Goal: Information Seeking & Learning: Stay updated

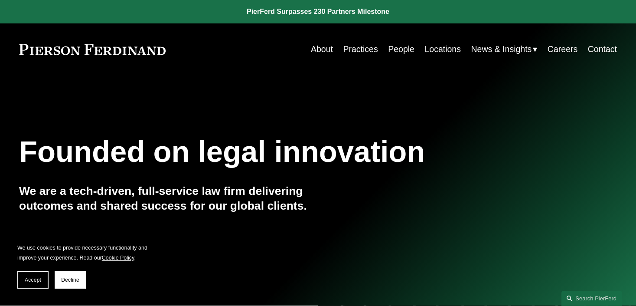
click at [477, 49] on span "News & Insights" at bounding box center [501, 49] width 61 height 15
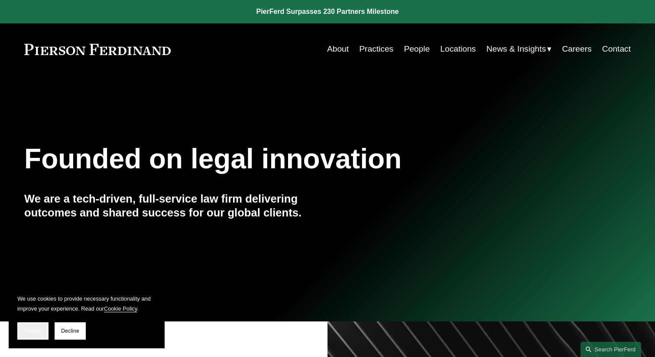
click at [35, 305] on span "Accept" at bounding box center [33, 331] width 16 height 6
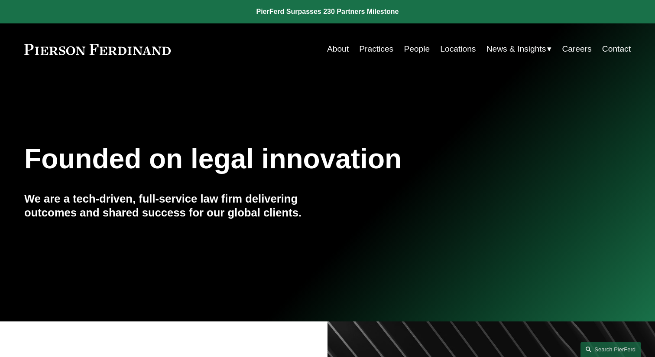
click at [189, 256] on div "Founded on legal innovation We are a tech-driven, full-service law firm deliver…" at bounding box center [327, 197] width 655 height 117
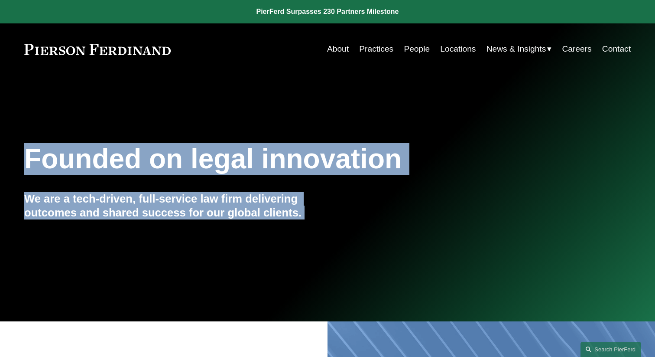
drag, startPoint x: 390, startPoint y: 160, endPoint x: 356, endPoint y: -69, distance: 231.3
click at [0, 0] on span "News" at bounding box center [0, 0] width 0 height 0
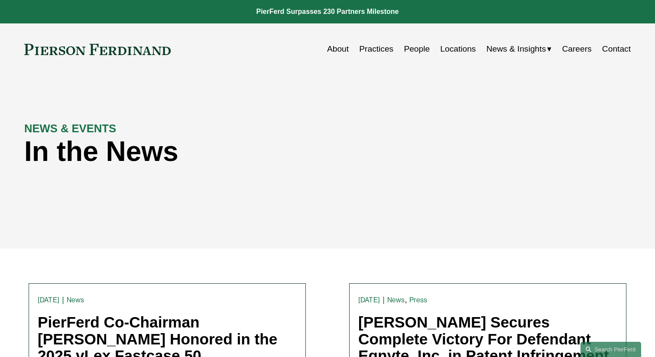
click at [350, 240] on div "NEWS & EVENTS In the News" at bounding box center [327, 162] width 655 height 174
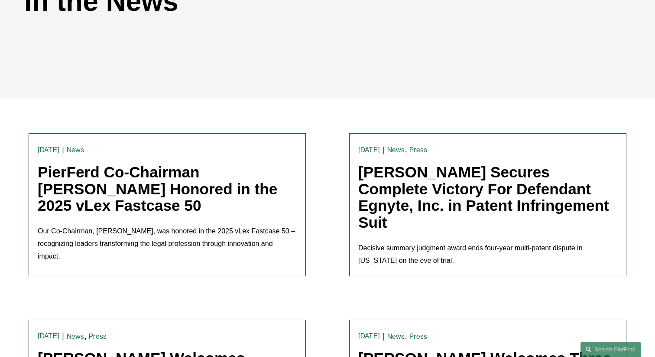
scroll to position [156, 0]
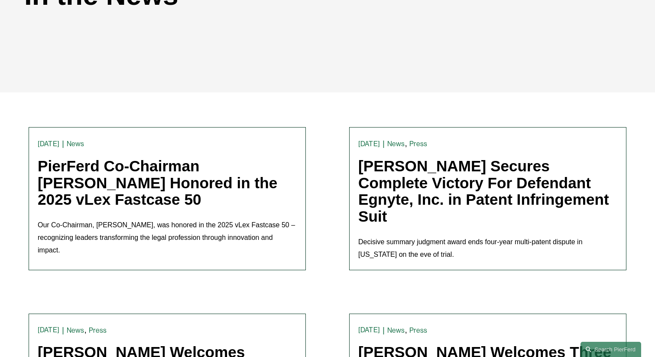
click at [380, 169] on link "[PERSON_NAME] Secures Complete Victory For Defendant Egnyte, Inc. in Patent Inf…" at bounding box center [484, 190] width 251 height 67
